Goal: Task Accomplishment & Management: Use online tool/utility

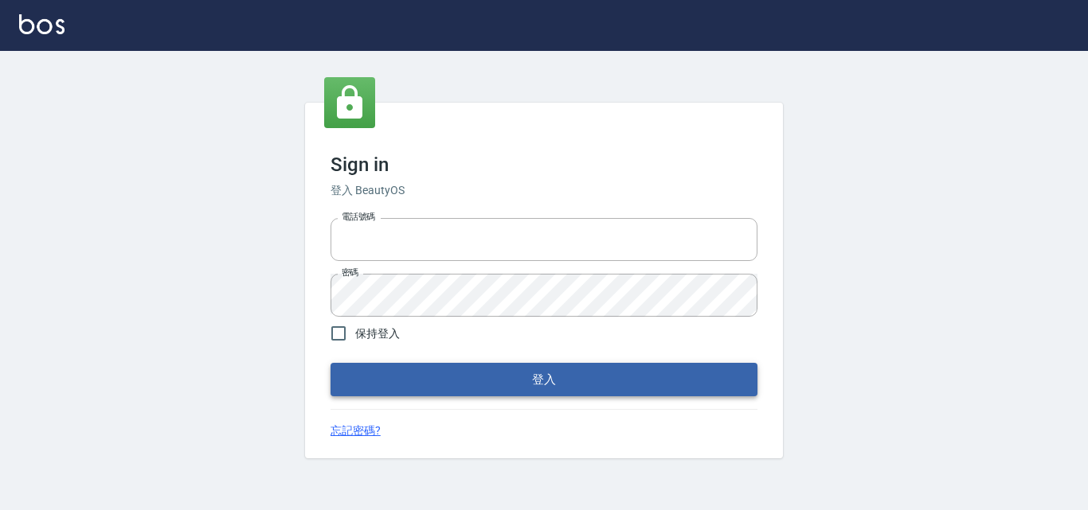
type input "0422211177"
click at [518, 373] on button "登入" at bounding box center [543, 379] width 427 height 33
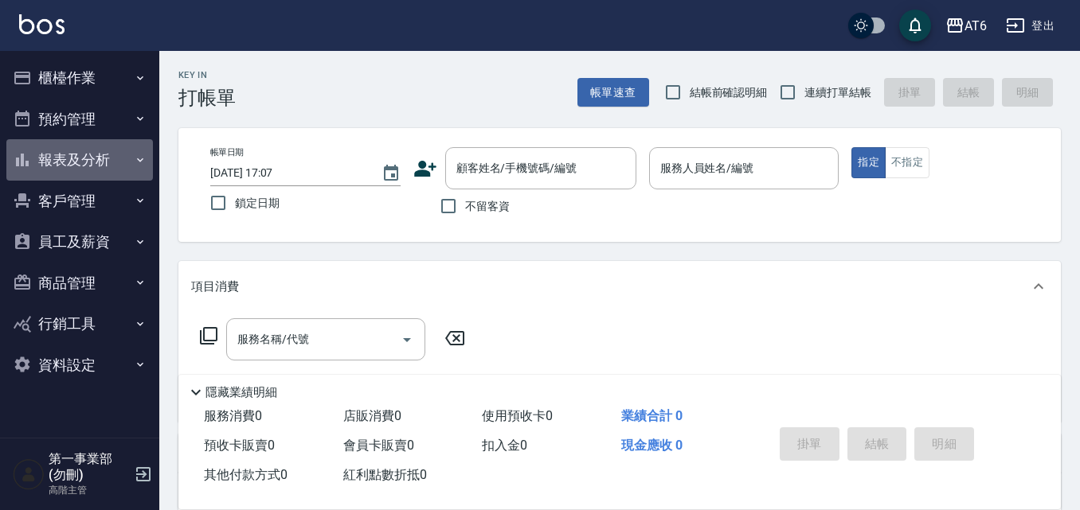
click at [105, 154] on button "報表及分析" at bounding box center [79, 159] width 147 height 41
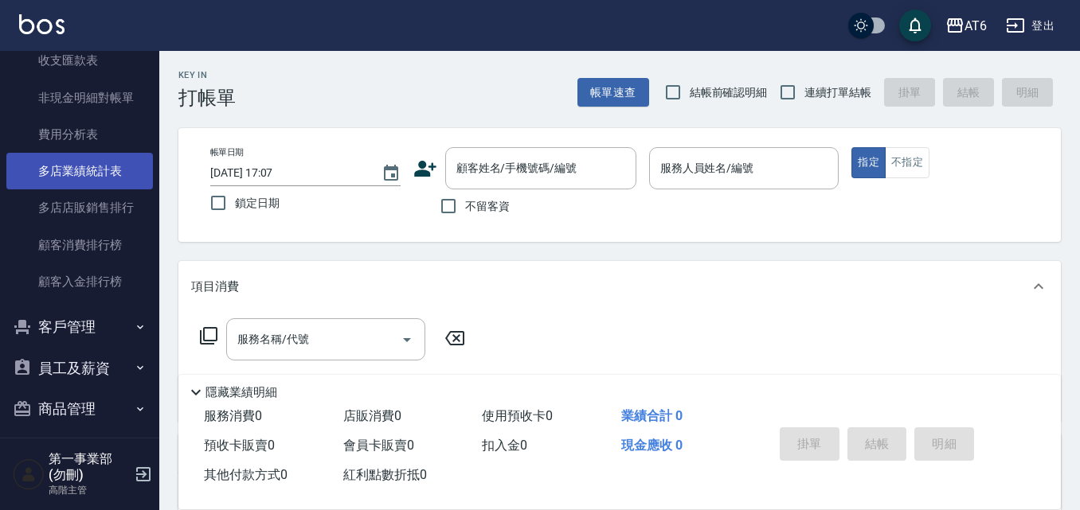
scroll to position [1274, 0]
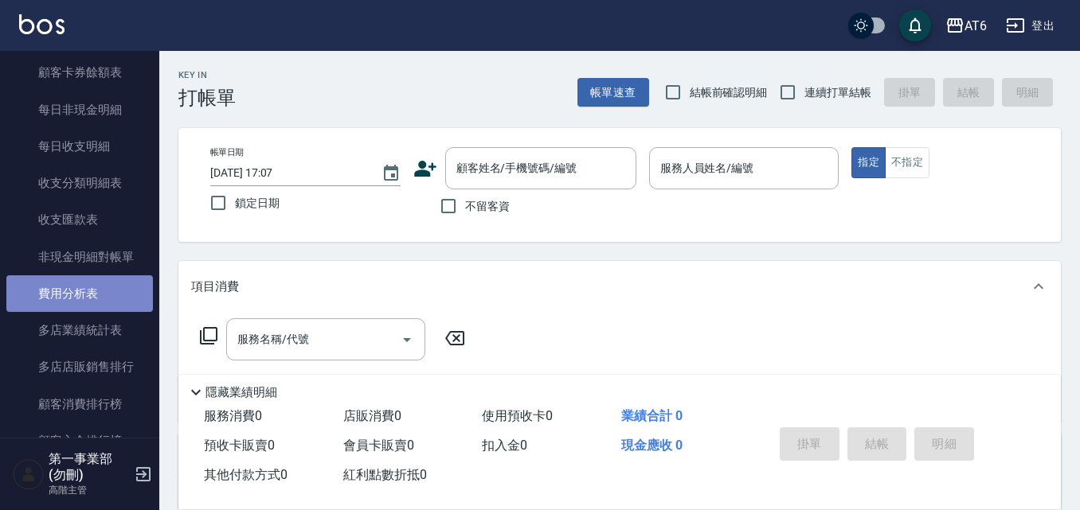
click at [93, 289] on link "費用分析表" at bounding box center [79, 293] width 147 height 37
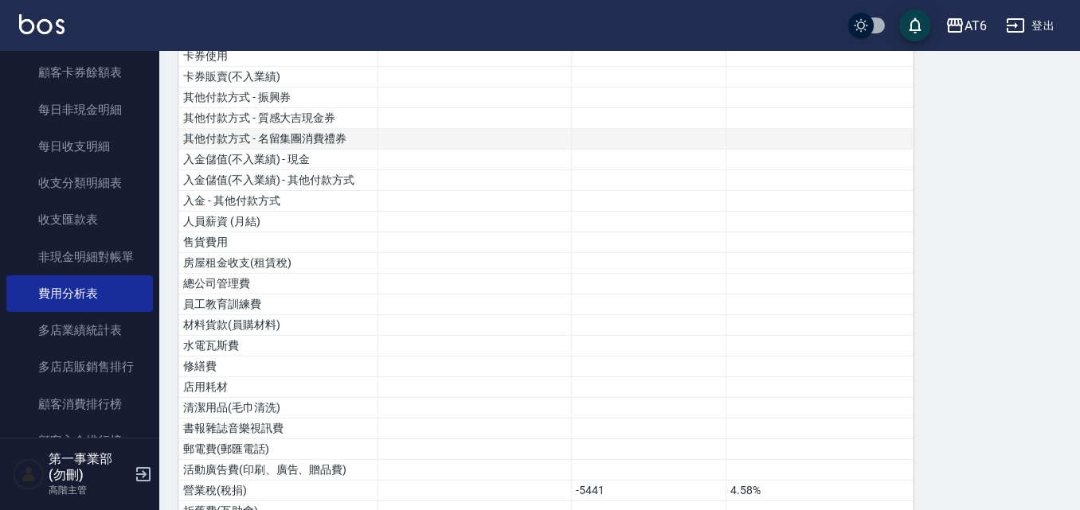
scroll to position [478, 0]
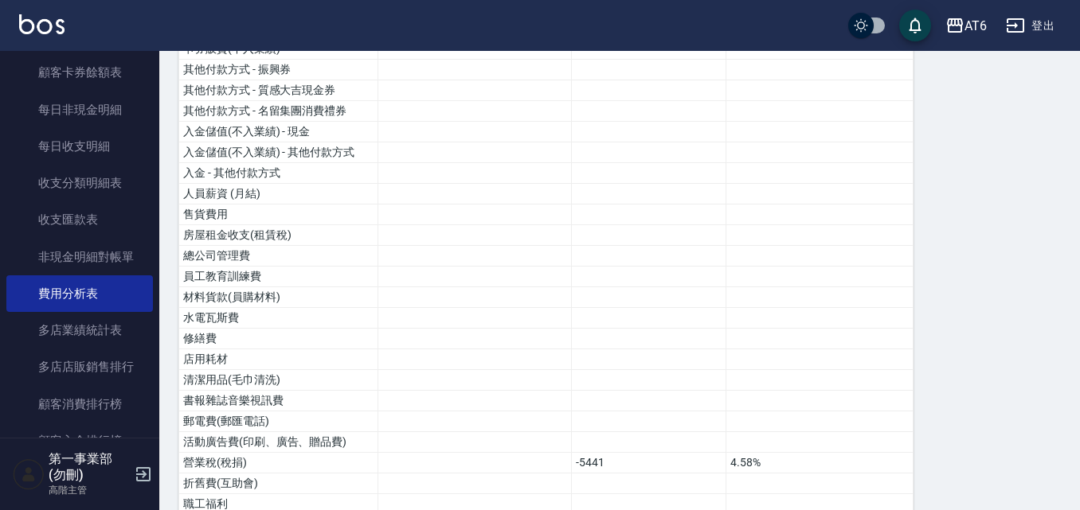
click at [223, 11] on div "AT6 登出" at bounding box center [540, 25] width 1080 height 51
click at [244, 318] on td "水電瓦斯費" at bounding box center [278, 318] width 199 height 21
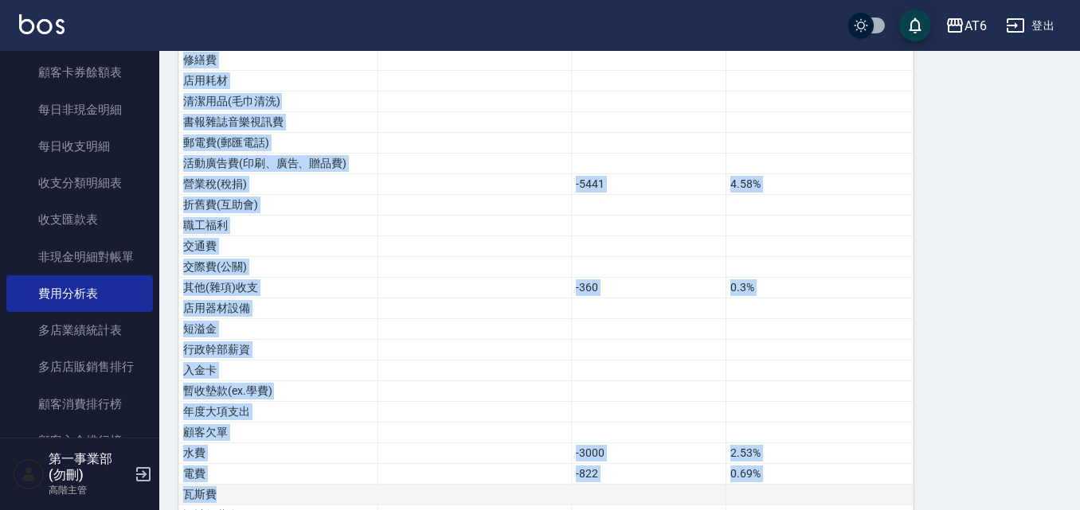
scroll to position [819, 0]
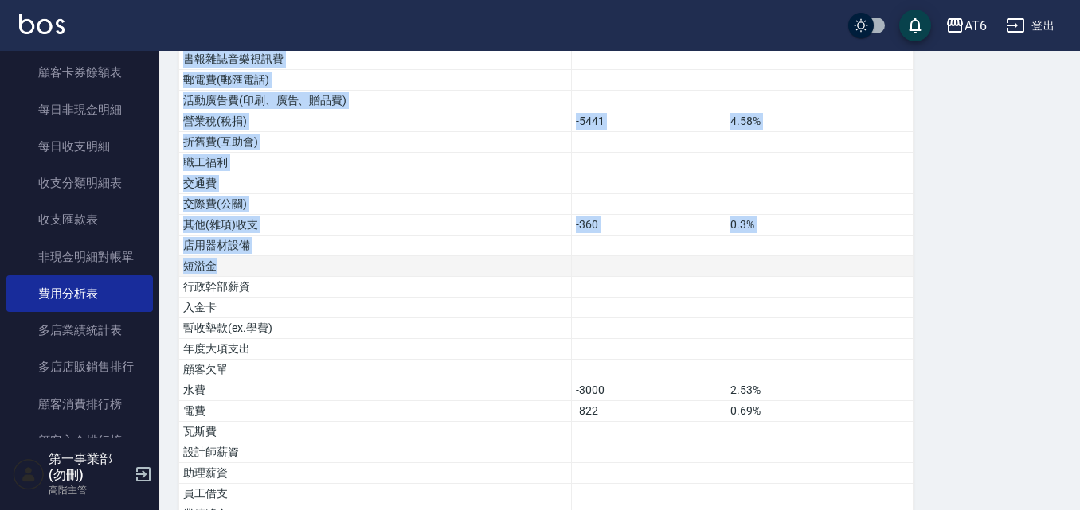
drag, startPoint x: 342, startPoint y: 65, endPoint x: 425, endPoint y: 260, distance: 211.5
click at [424, 261] on tbody "營業收入 113274 95.42% 店販收入 5438 4.58% 卡券販賣(先入業績) 第三方卡券 - 舊有卡券(服務) 第三方卡券 - Line酷券(服…" at bounding box center [546, 28] width 734 height 1201
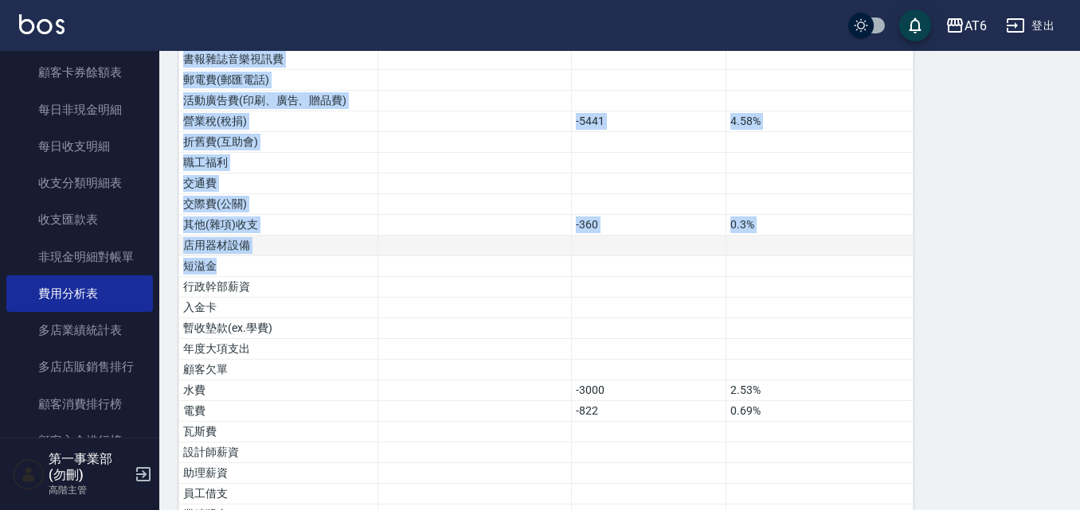
click at [442, 249] on td at bounding box center [474, 246] width 193 height 21
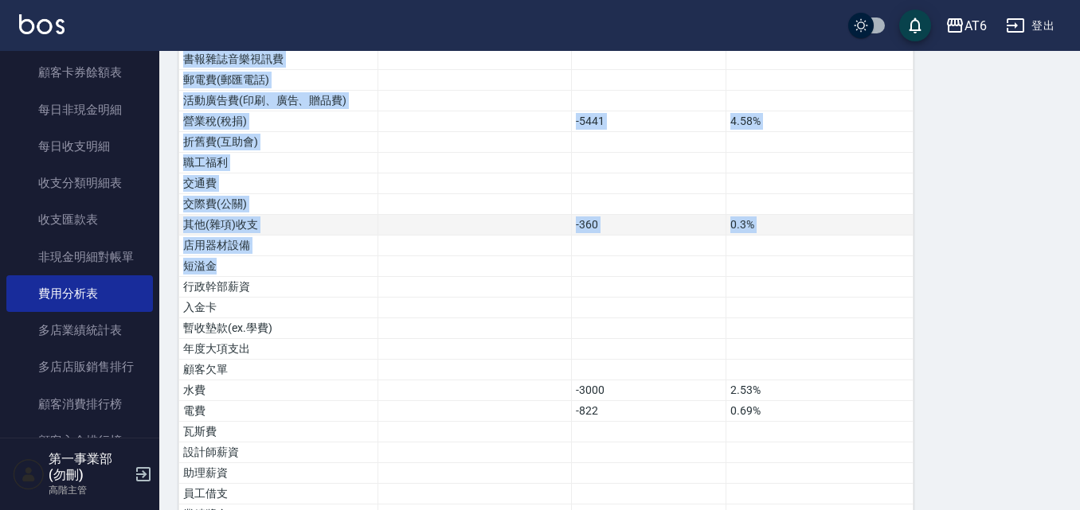
click at [778, 233] on td "0.3%" at bounding box center [819, 225] width 187 height 21
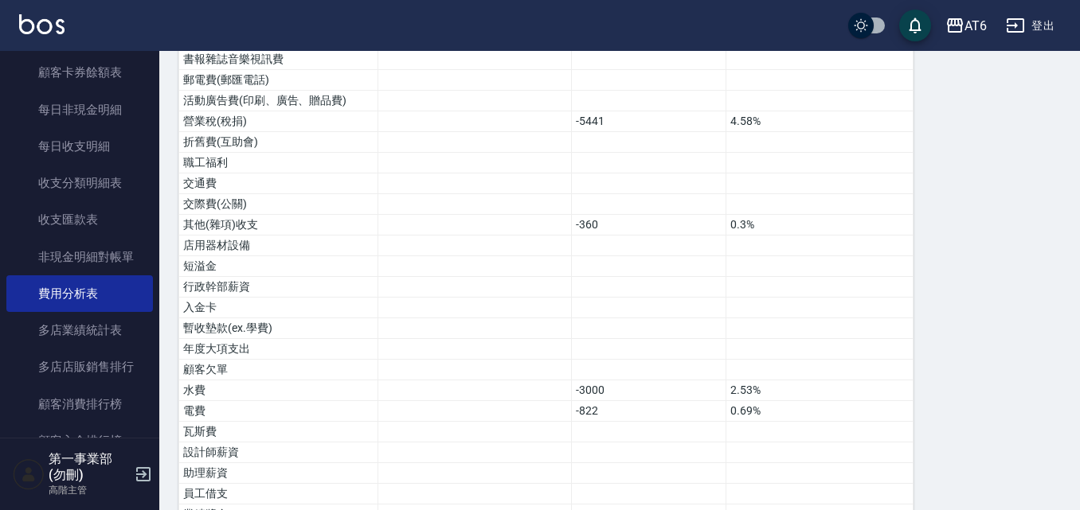
click at [924, 224] on div "費用分析表 報表匯出 加項 扣項 總佔比 營業收入 113274 95.42% 店販收入 5438 4.58% 卡券販賣(先入業績) 第三方卡券 - 舊有卡券…" at bounding box center [619, 6] width 882 height 1285
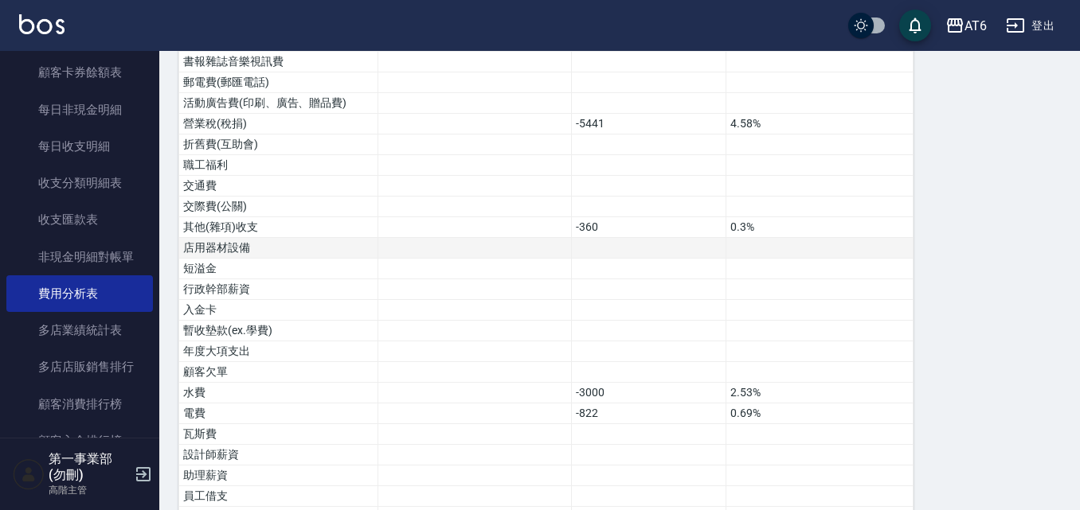
scroll to position [737, 0]
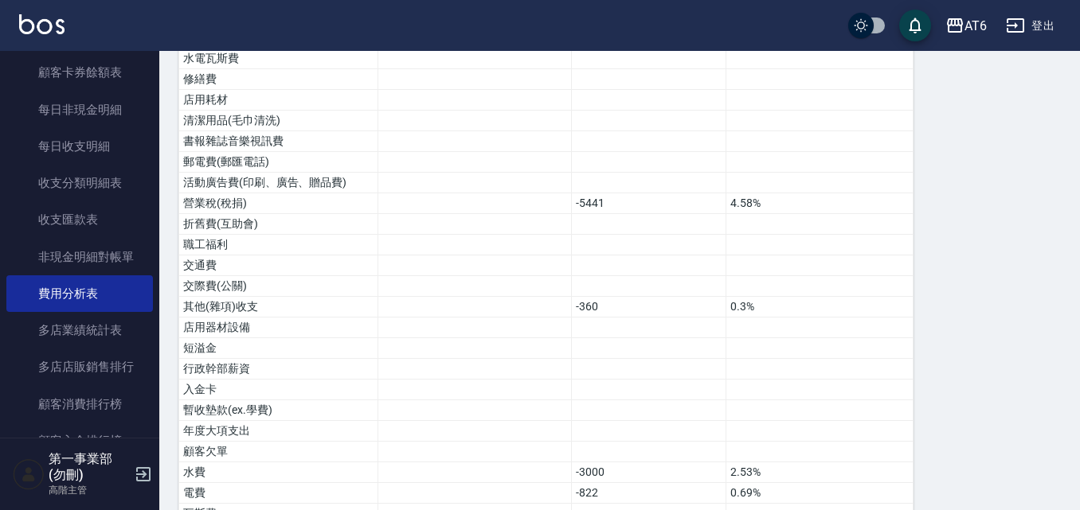
click at [204, 15] on div "AT6 登出" at bounding box center [540, 25] width 1080 height 51
click at [911, 18] on icon "save" at bounding box center [914, 25] width 19 height 19
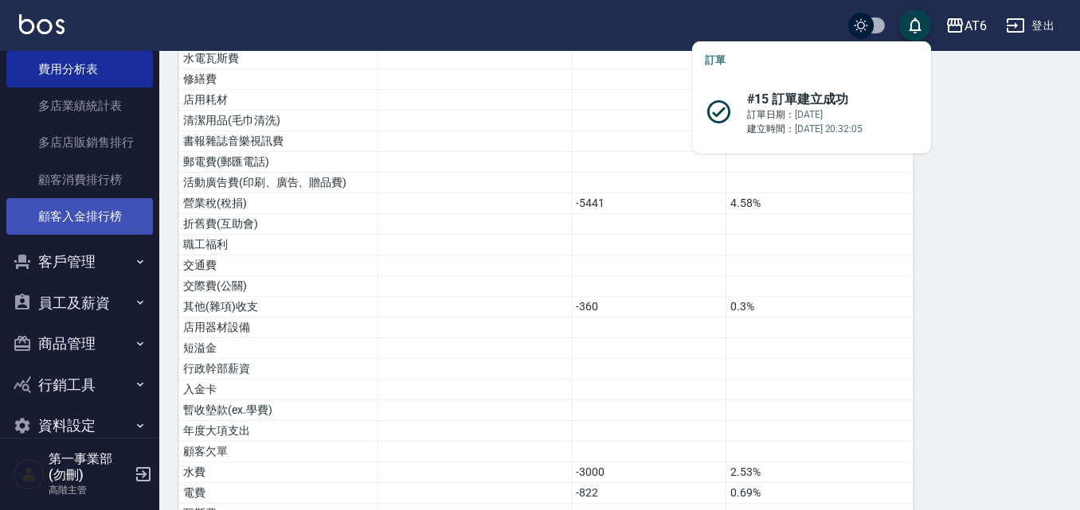
scroll to position [1526, 0]
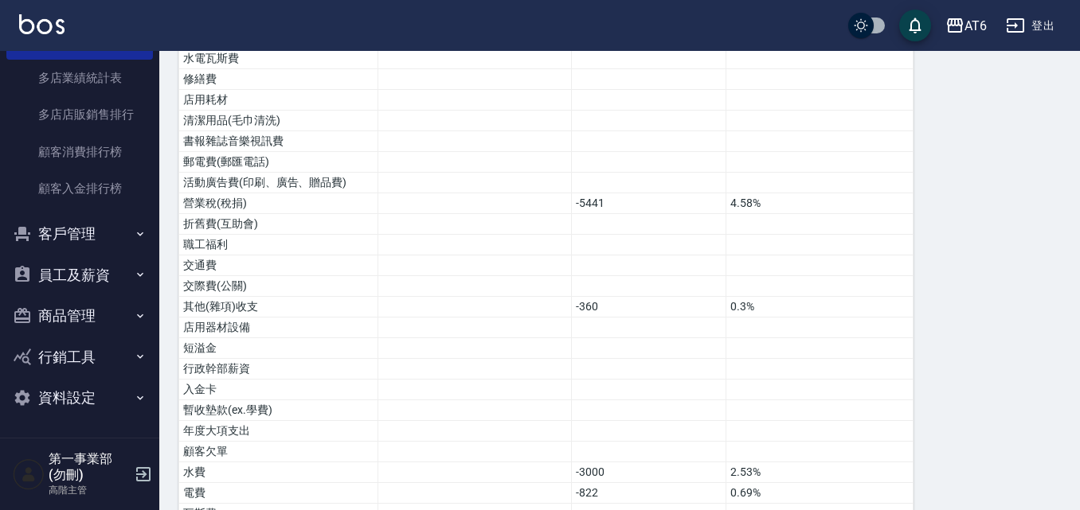
click at [522, 18] on div "AT6 登出" at bounding box center [540, 25] width 1080 height 51
click at [582, 135] on td at bounding box center [649, 141] width 154 height 21
click at [948, 186] on div "費用分析表 報表匯出 加項 扣項 總佔比 營業收入 113274 95.42% 店販收入 5438 4.58% 卡券販賣(先入業績) 第三方卡券 - 舊有卡券…" at bounding box center [619, 88] width 882 height 1285
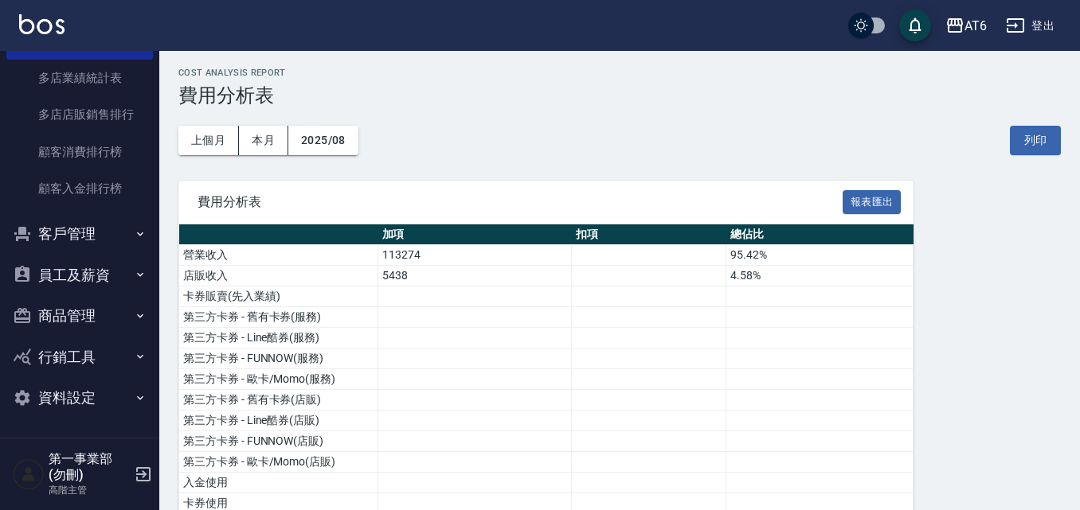
scroll to position [0, 0]
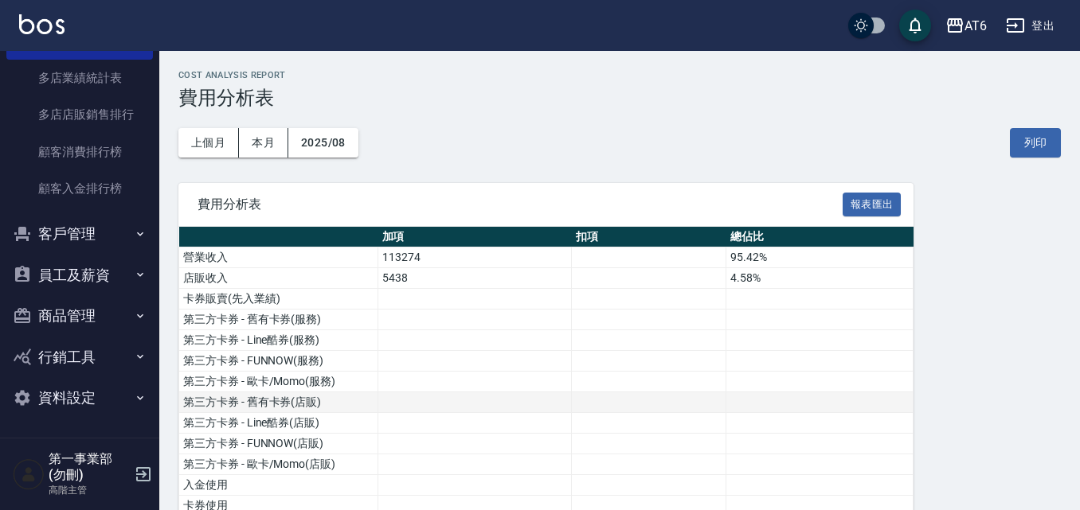
click at [726, 397] on td at bounding box center [819, 403] width 187 height 21
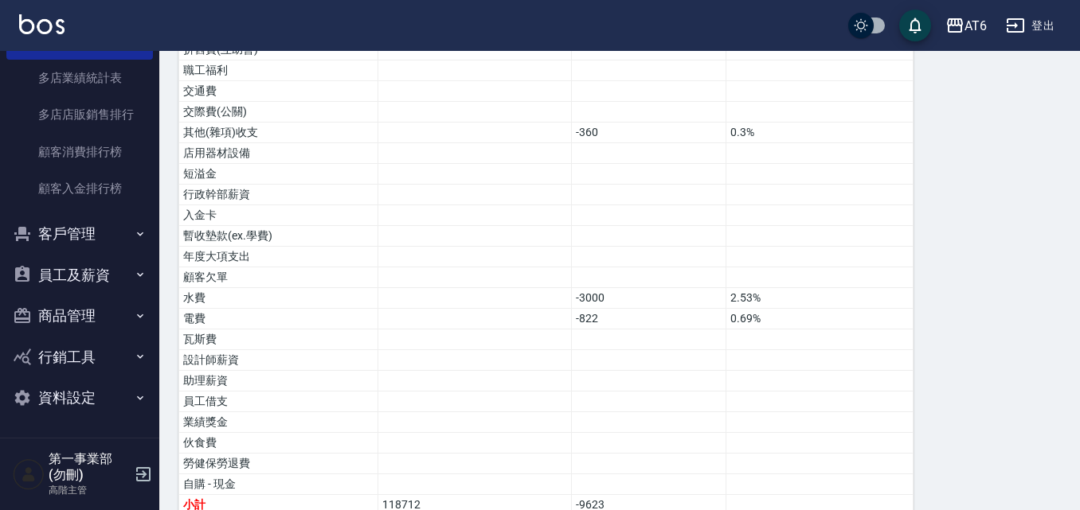
scroll to position [976, 0]
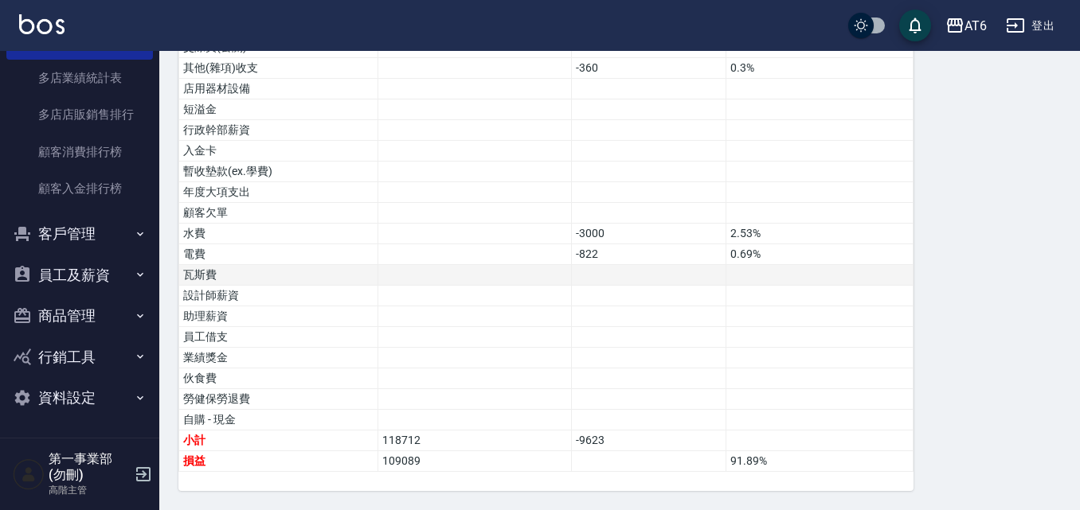
click at [267, 277] on td "瓦斯費" at bounding box center [278, 275] width 199 height 21
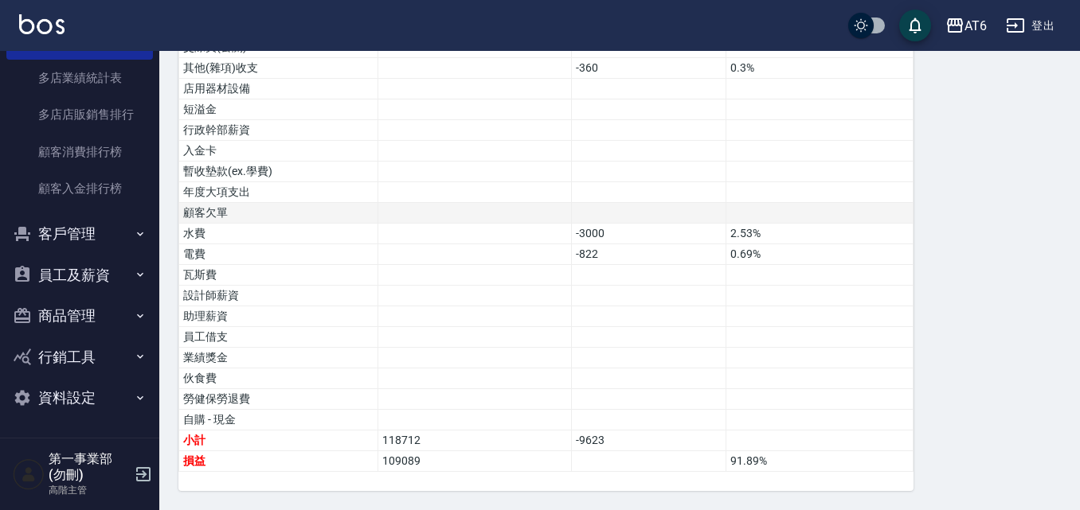
click at [564, 213] on td at bounding box center [474, 213] width 193 height 21
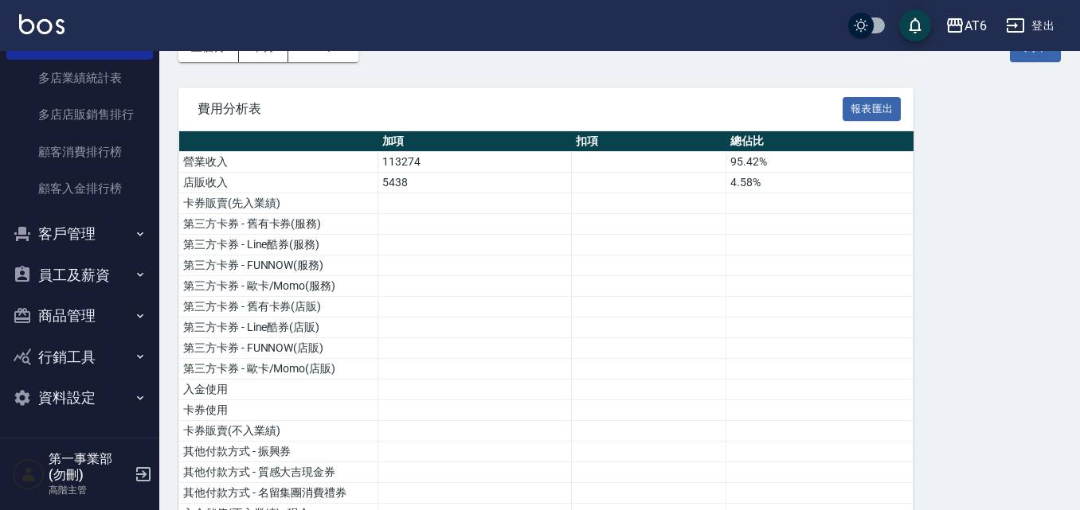
scroll to position [0, 0]
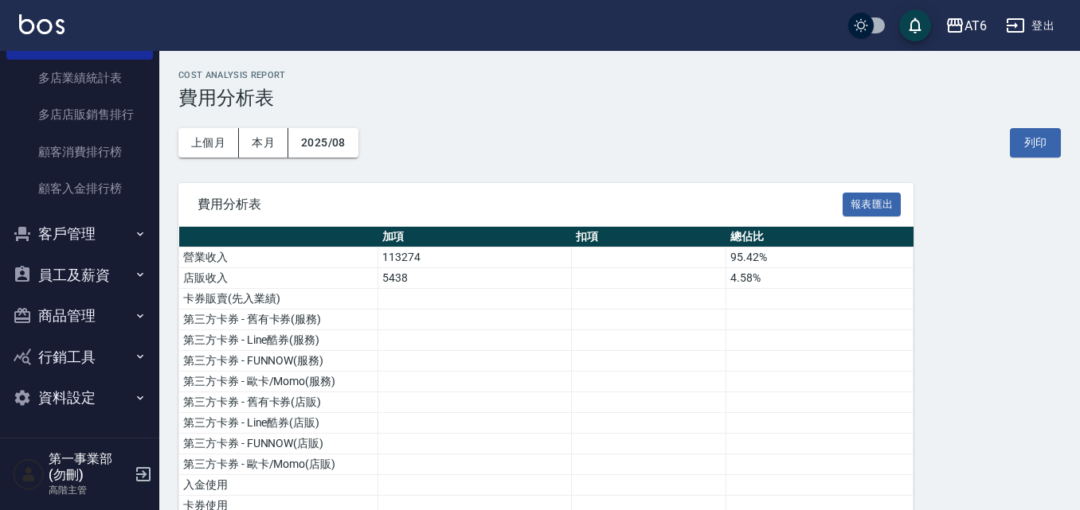
click at [865, 25] on input "checkbox" at bounding box center [860, 25] width 76 height 25
checkbox input "true"
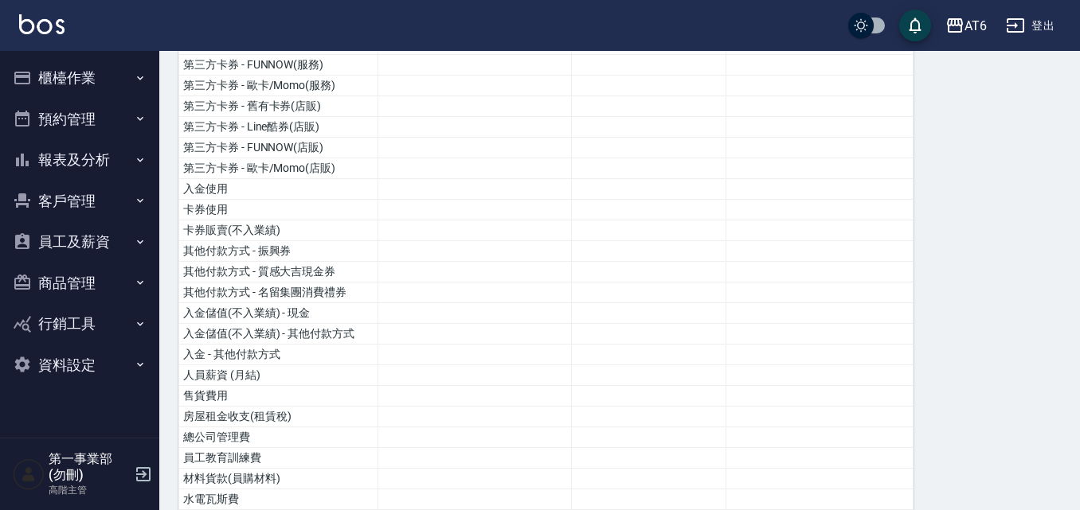
scroll to position [260, 0]
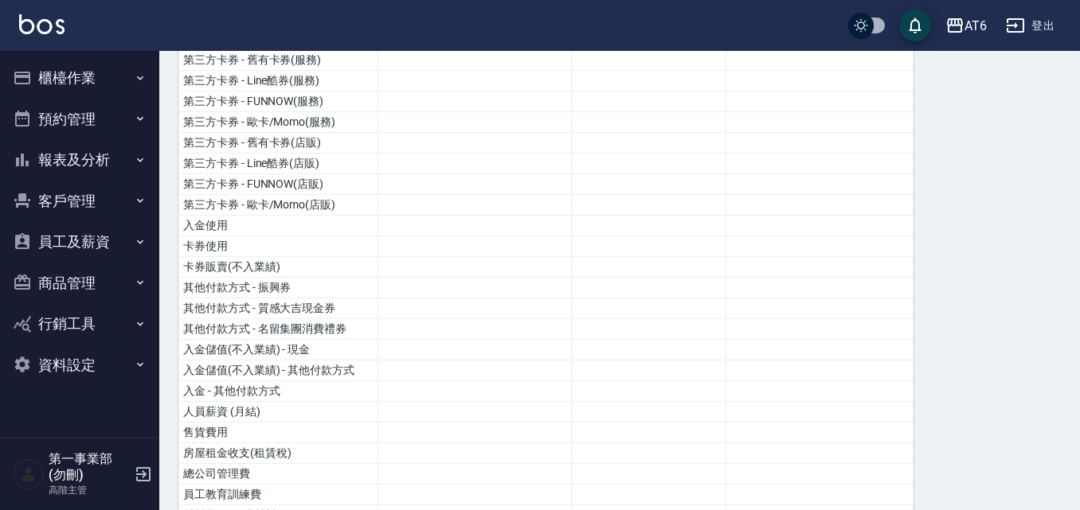
click at [166, 188] on div "AT6 2025-08 費用分析表 列印時間： [DATE][PHONE_NUMBER]:40 Cost analysis Report 費用分析表 上個月 …" at bounding box center [619, 509] width 920 height 1397
